Goal: Check status: Check status

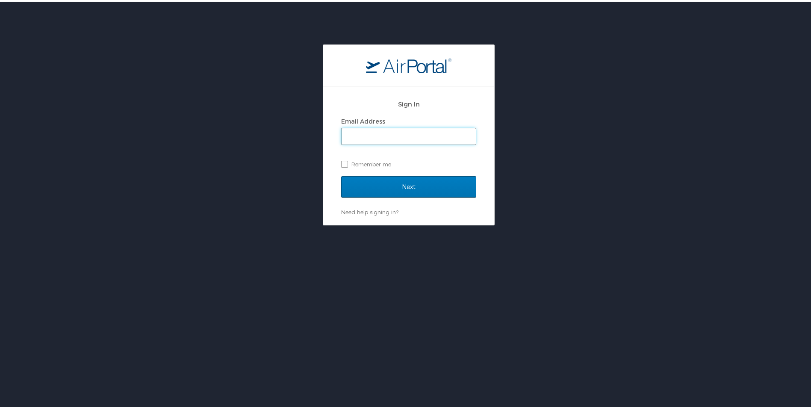
click at [402, 129] on input "Email Address" at bounding box center [409, 135] width 134 height 16
type input "mary.roe@peopletec.com"
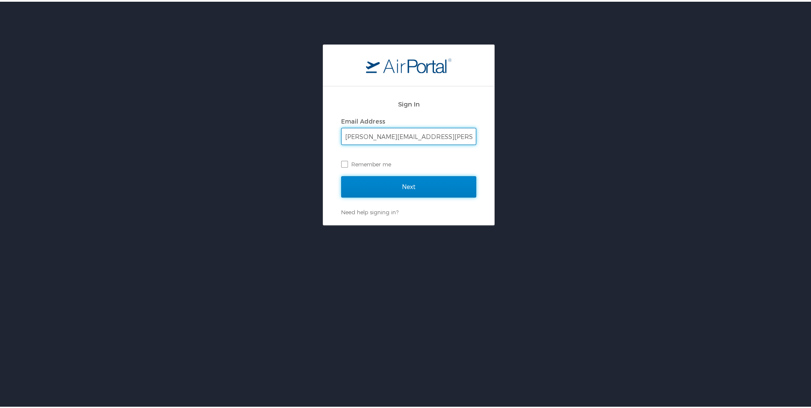
click at [414, 184] on input "Next" at bounding box center [408, 185] width 135 height 21
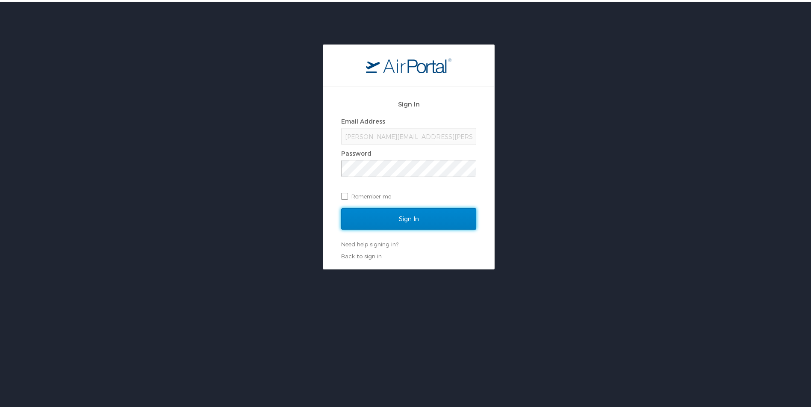
click at [414, 217] on input "Sign In" at bounding box center [408, 217] width 135 height 21
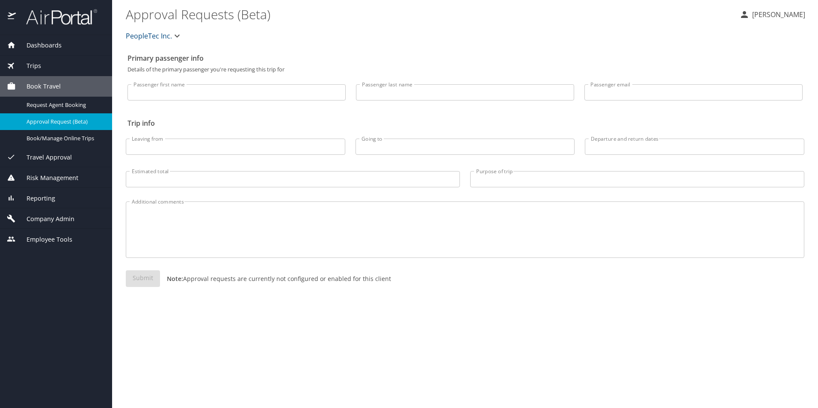
click at [47, 47] on span "Dashboards" at bounding box center [39, 45] width 46 height 9
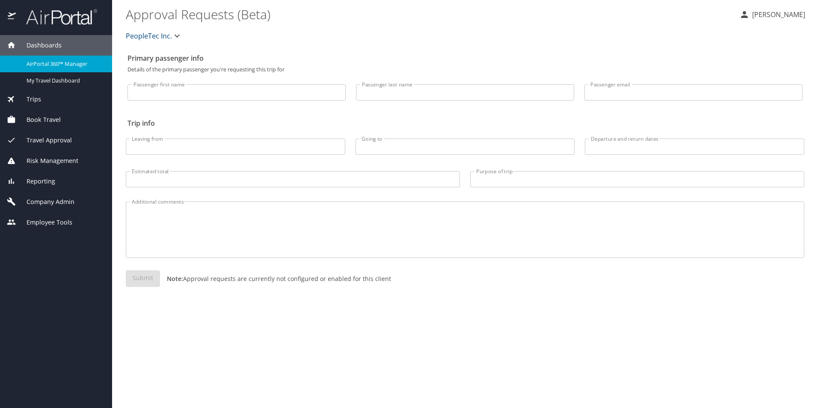
click at [66, 62] on span "AirPortal 360™ Manager" at bounding box center [64, 64] width 75 height 8
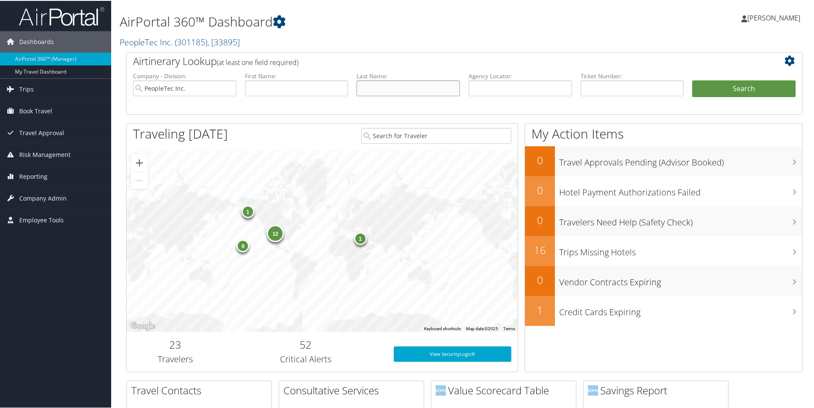
click at [372, 83] on input "text" at bounding box center [409, 88] width 104 height 16
type input "Nicholson"
click at [744, 92] on button "Search" at bounding box center [745, 88] width 104 height 17
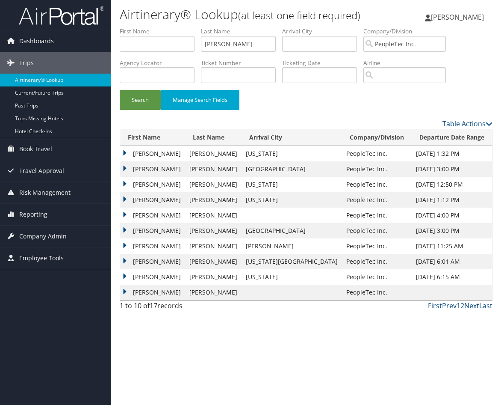
click at [126, 150] on td "[PERSON_NAME]" at bounding box center [152, 153] width 65 height 15
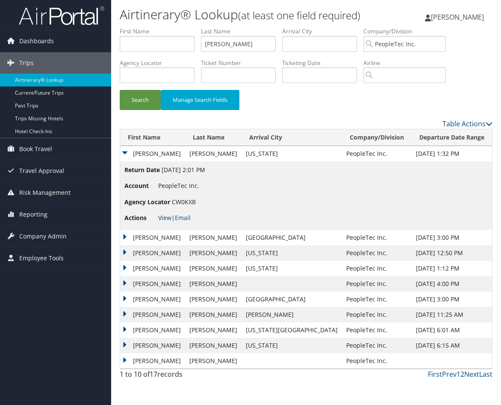
click at [162, 216] on link "View" at bounding box center [164, 217] width 13 height 8
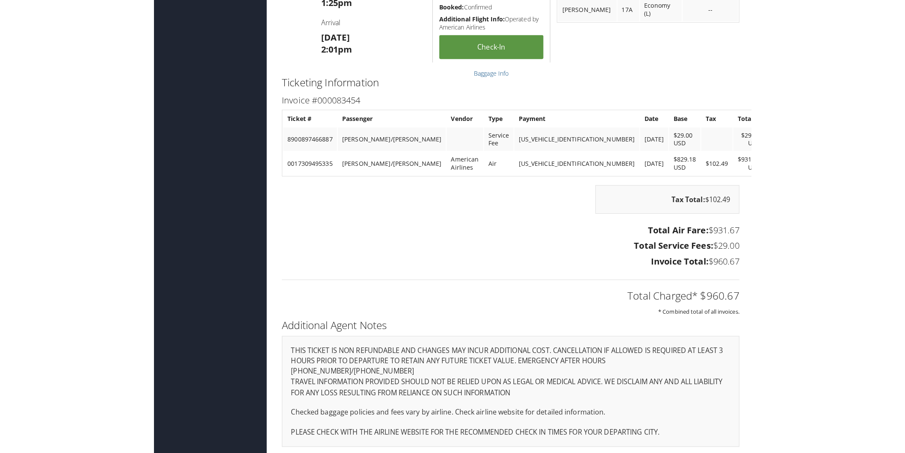
scroll to position [1086, 0]
